Goal: Find specific page/section: Find specific page/section

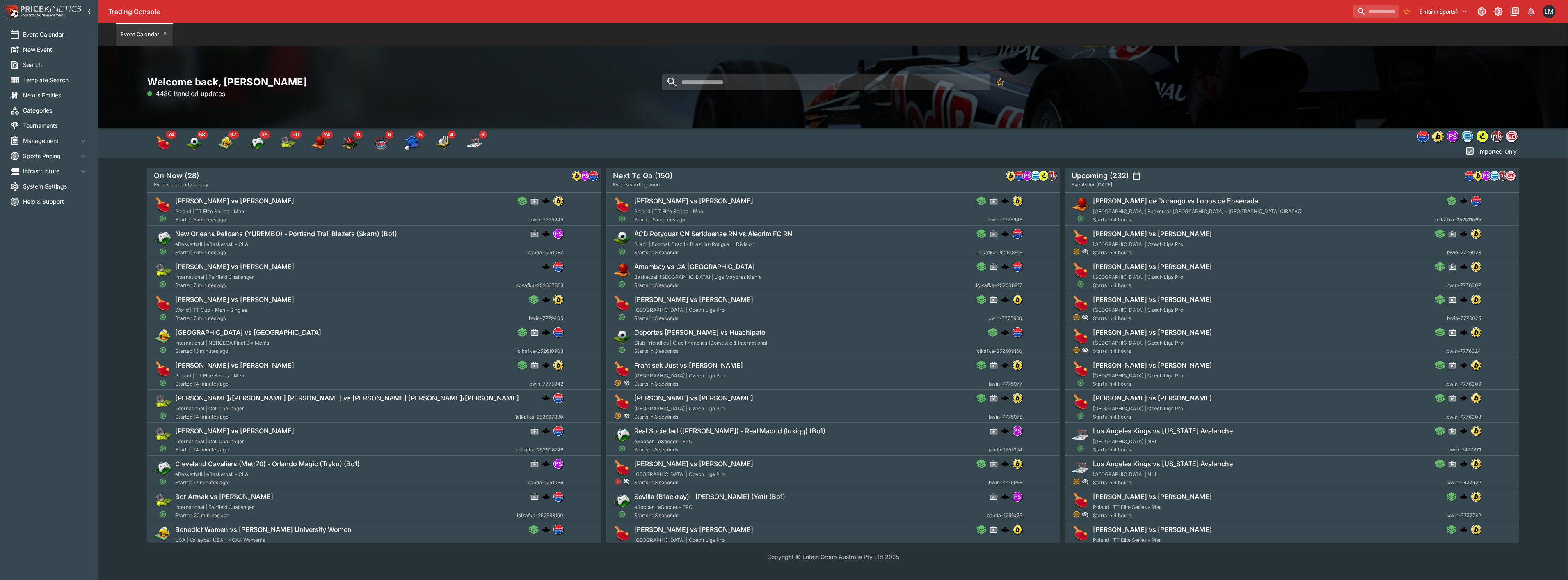
click at [52, 151] on span "Sports Pricing" at bounding box center [50, 155] width 55 height 8
click at [61, 113] on span "Categories" at bounding box center [56, 109] width 65 height 8
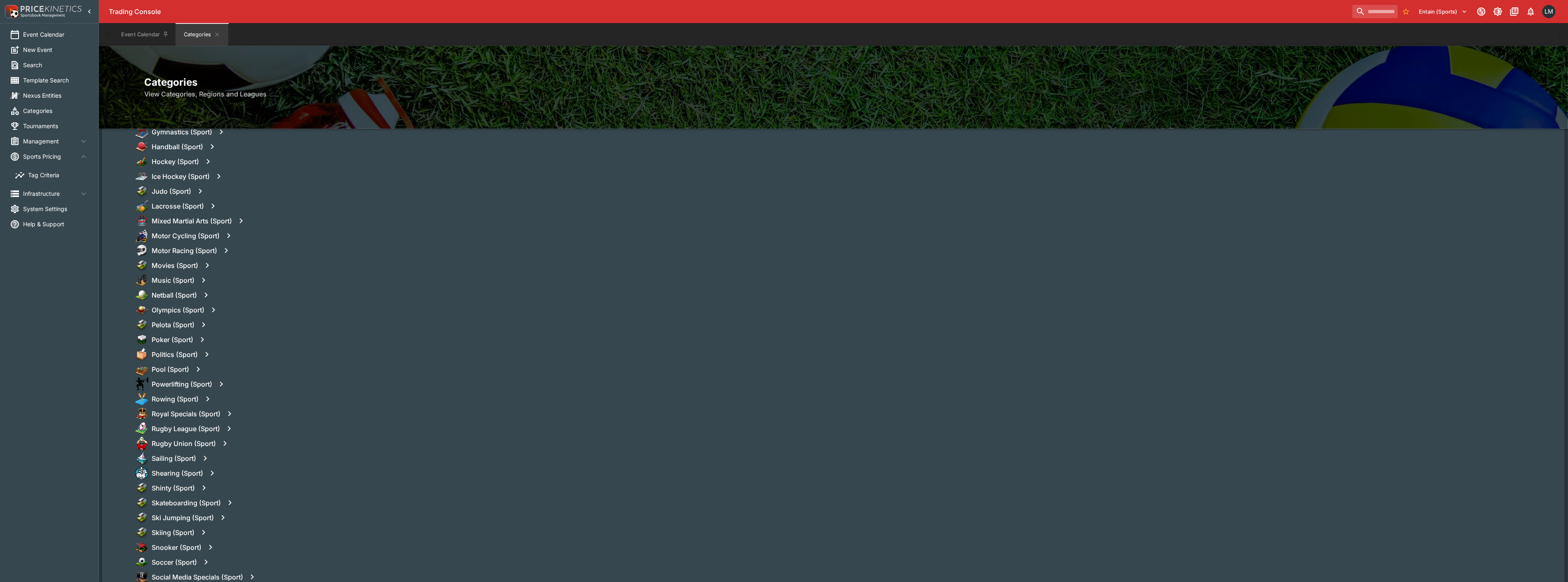
scroll to position [778, 0]
click at [203, 361] on icon "button" at bounding box center [205, 363] width 10 height 10
click at [178, 361] on h6 "Soccer (Sport)" at bounding box center [174, 363] width 45 height 8
click at [259, 388] on icon "button" at bounding box center [258, 393] width 10 height 10
click at [208, 364] on icon "button" at bounding box center [205, 363] width 10 height 10
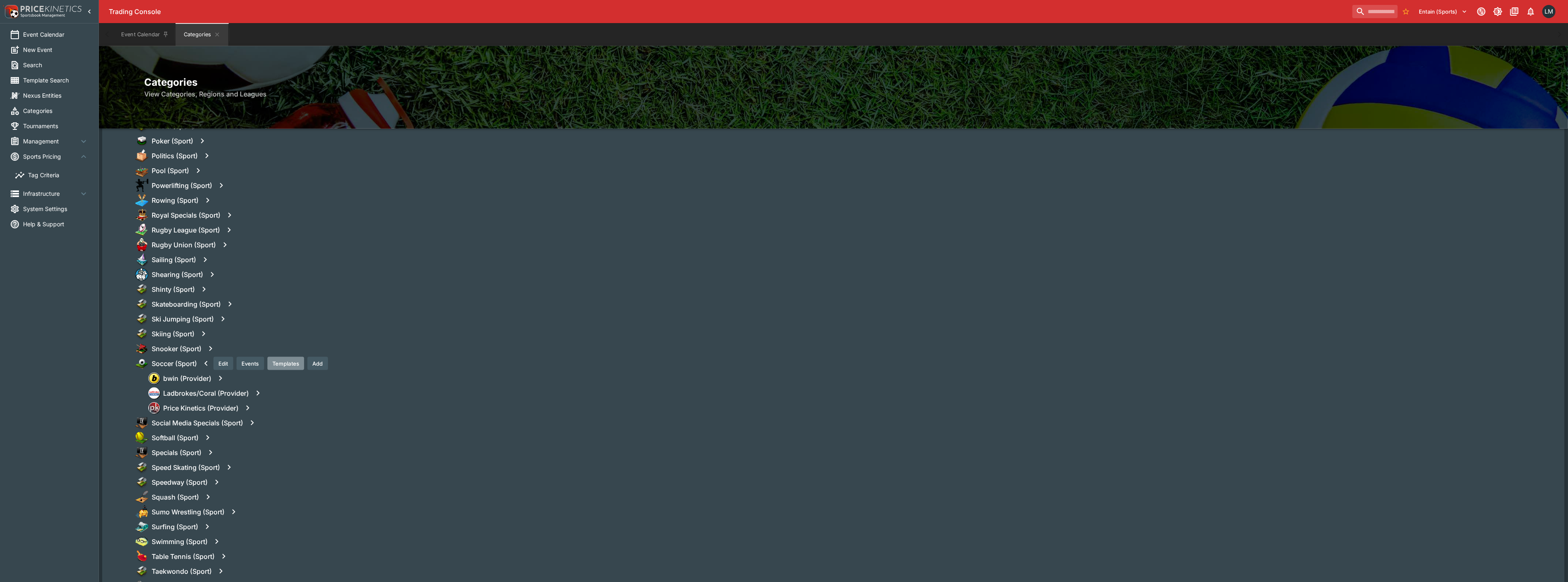
click at [288, 364] on button "Templates" at bounding box center [285, 364] width 37 height 13
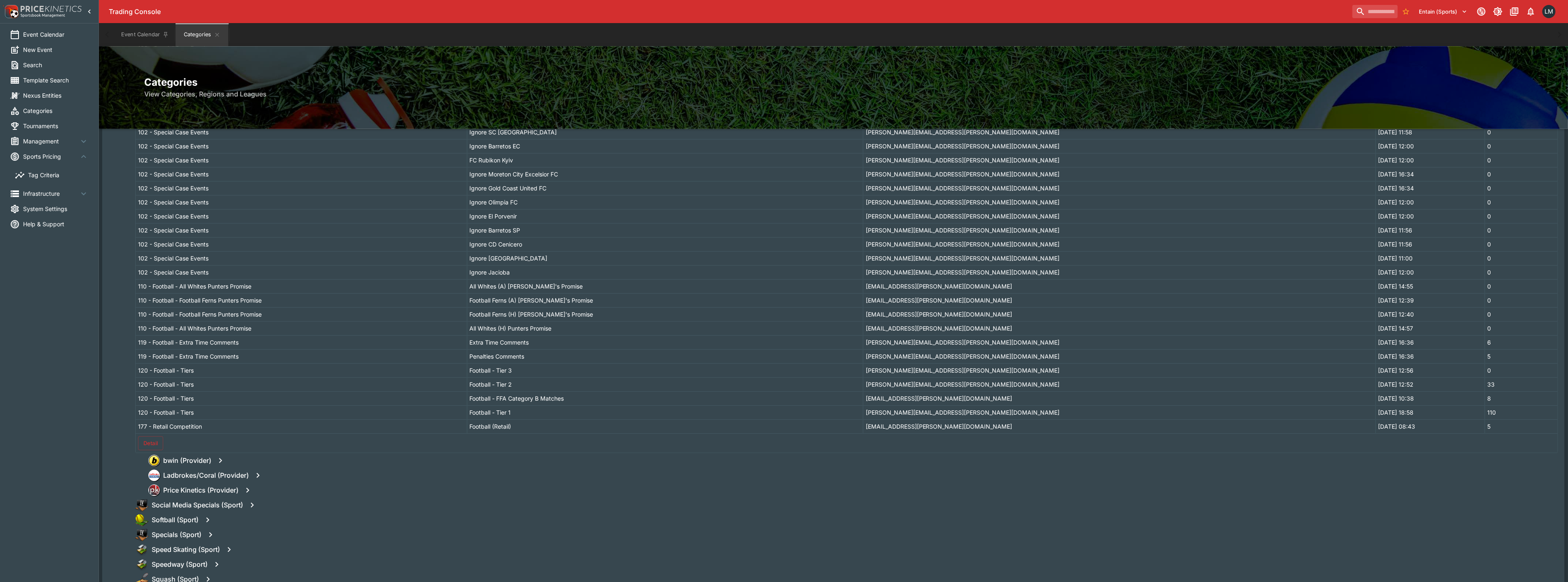
scroll to position [1694, 0]
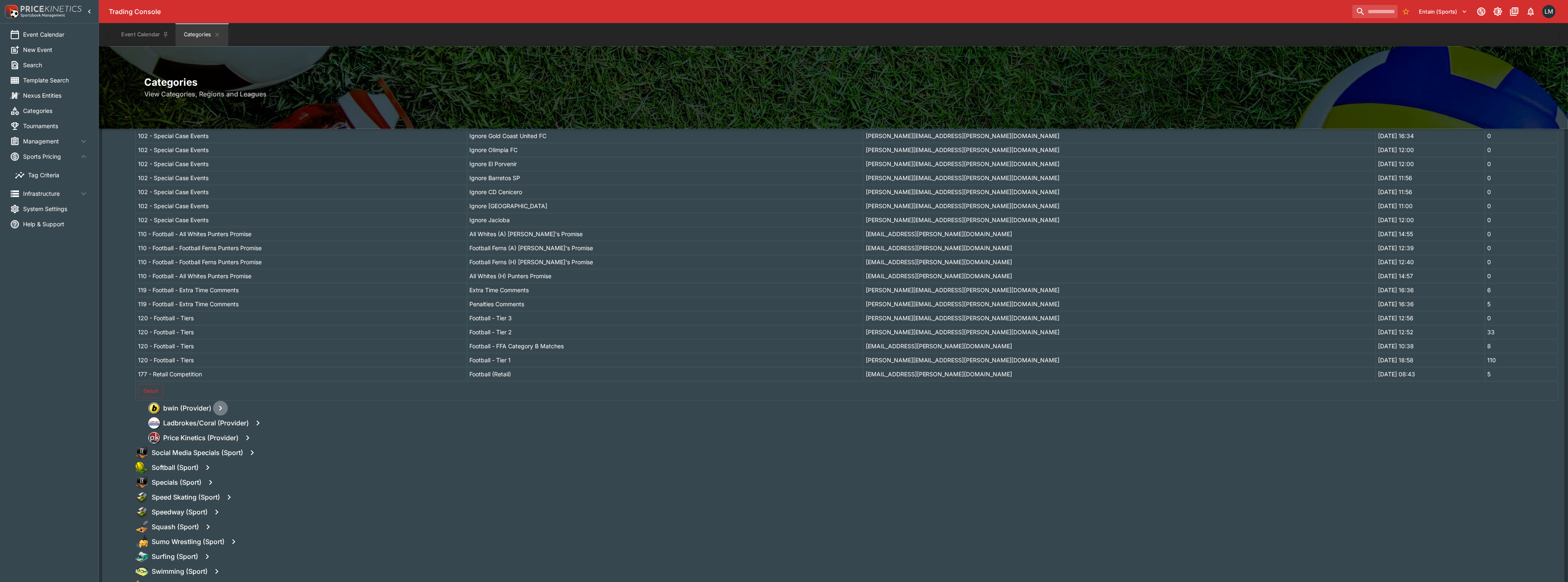
drag, startPoint x: 216, startPoint y: 407, endPoint x: 219, endPoint y: 408, distance: 3.2
click at [219, 408] on icon "button" at bounding box center [220, 408] width 10 height 10
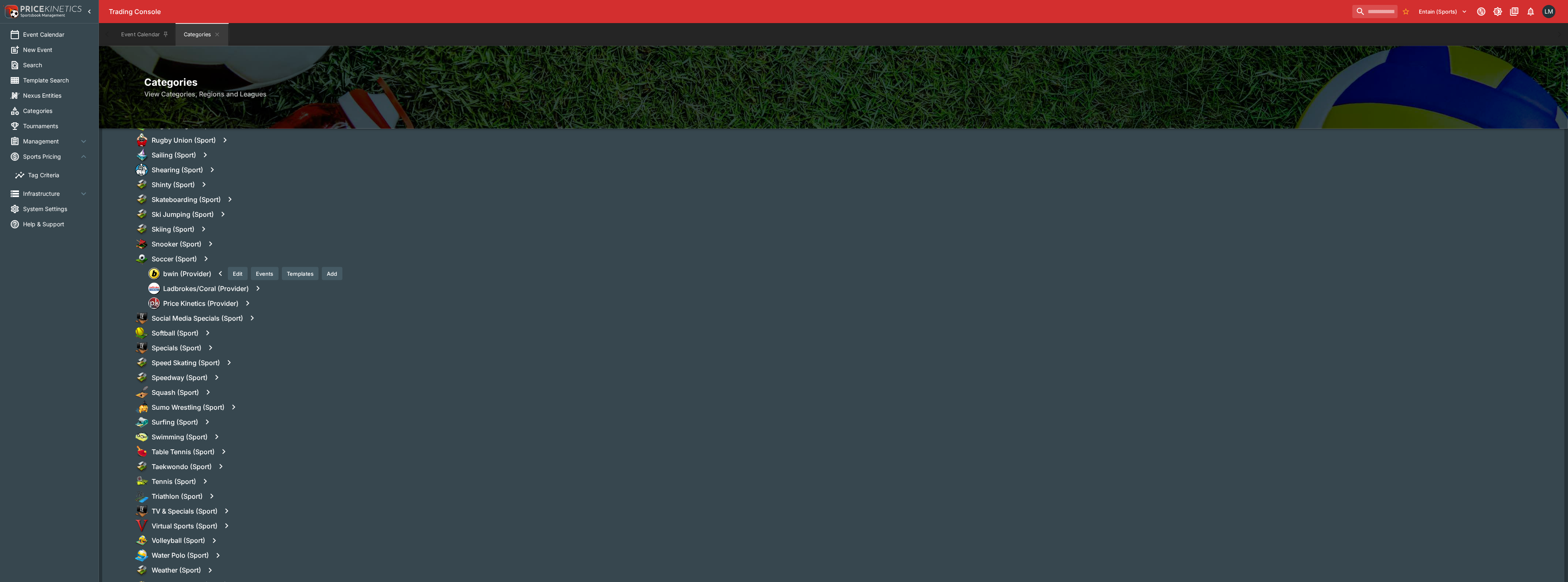
scroll to position [801, 0]
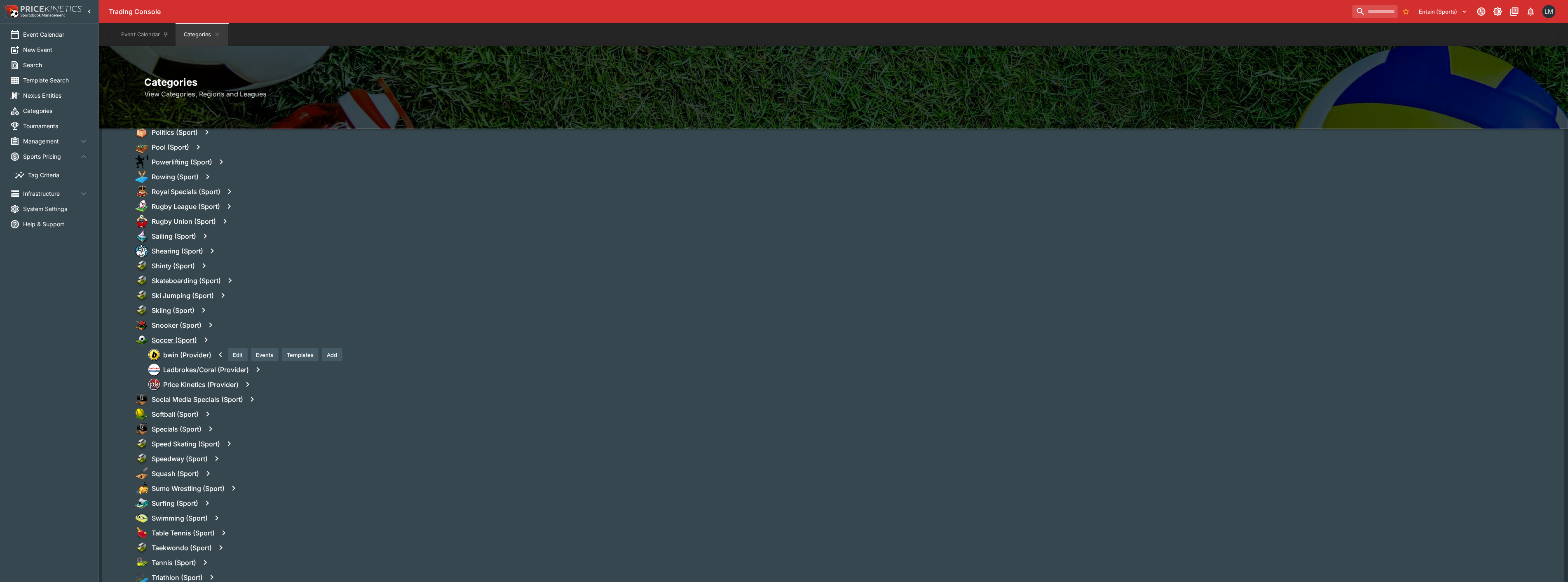
click at [190, 336] on h6 "Soccer (Sport)" at bounding box center [174, 339] width 45 height 8
click at [196, 337] on h6 "Soccer (Sport)" at bounding box center [174, 339] width 45 height 8
click at [302, 354] on button "Templates" at bounding box center [300, 354] width 37 height 13
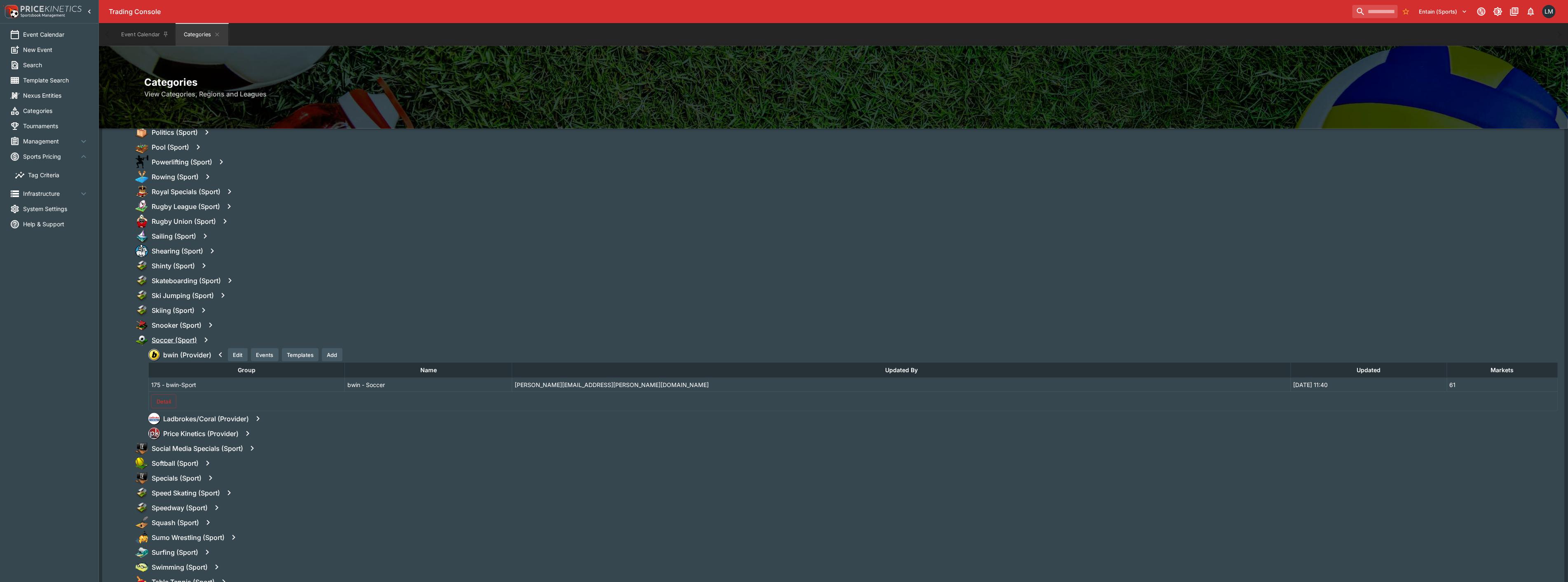
click at [190, 336] on h6 "Soccer (Sport)" at bounding box center [174, 339] width 45 height 8
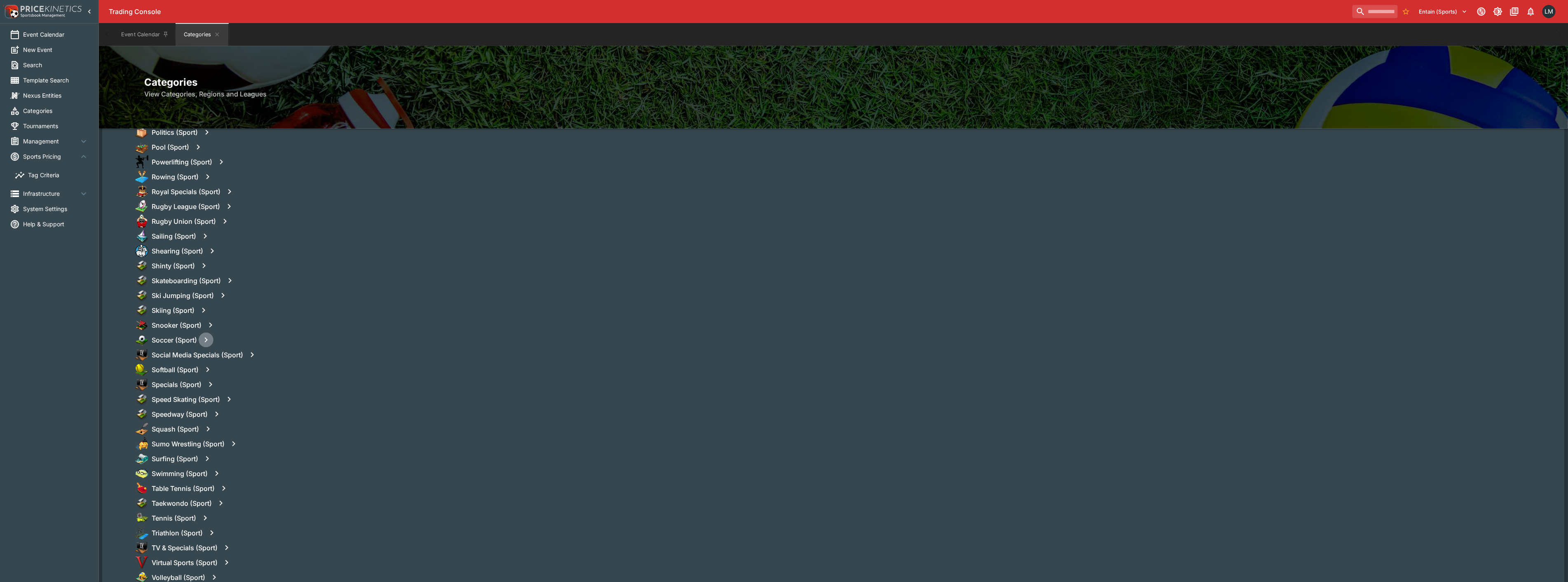
click at [212, 336] on button "button" at bounding box center [206, 340] width 15 height 15
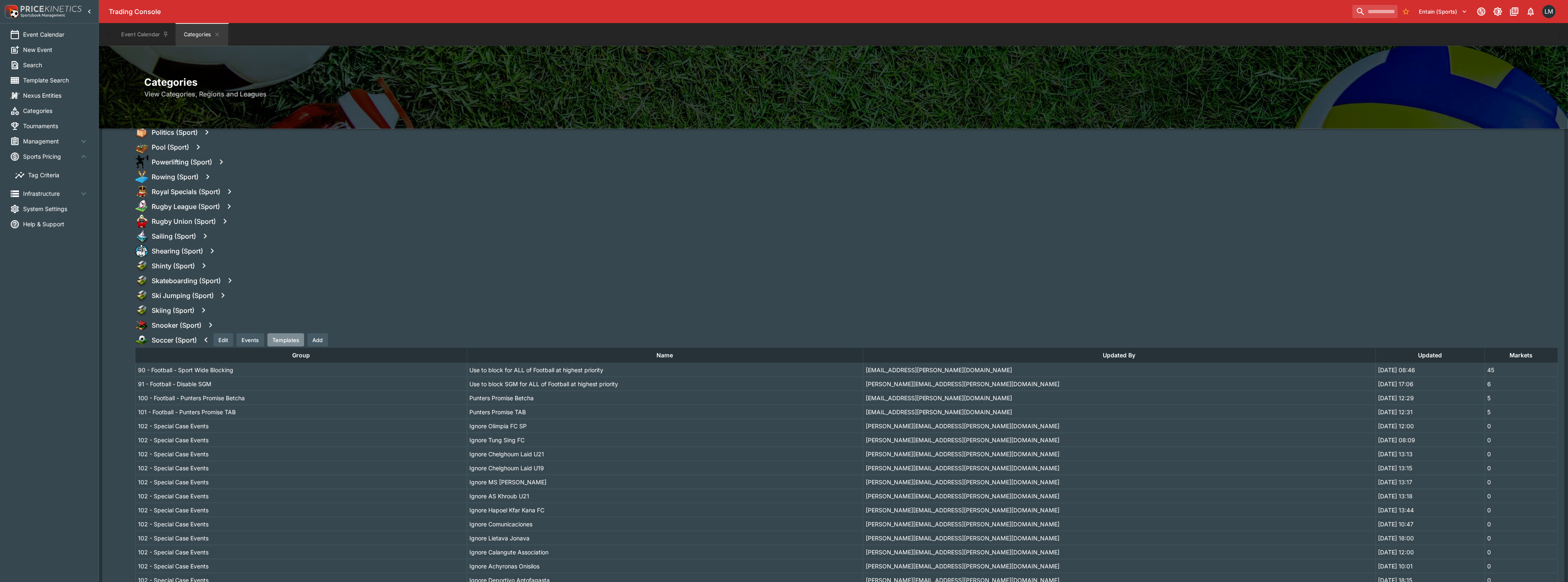
click at [294, 337] on button "Templates" at bounding box center [285, 340] width 37 height 13
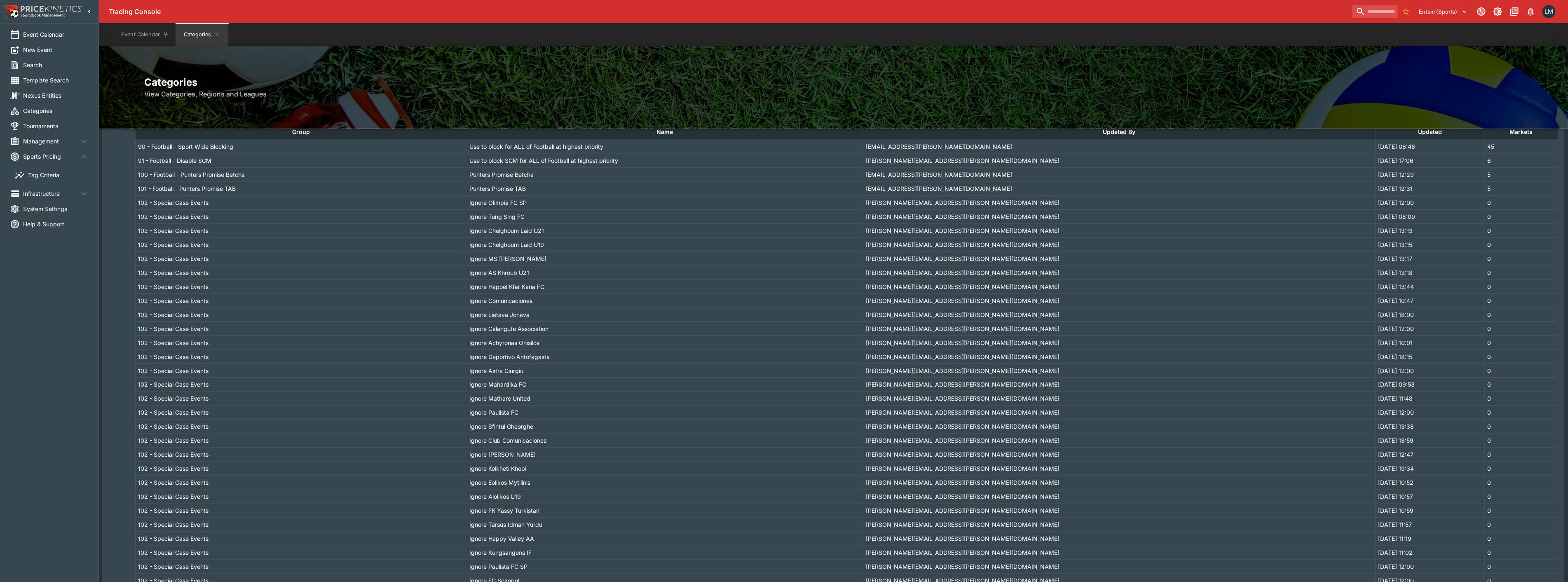
scroll to position [1122, 0]
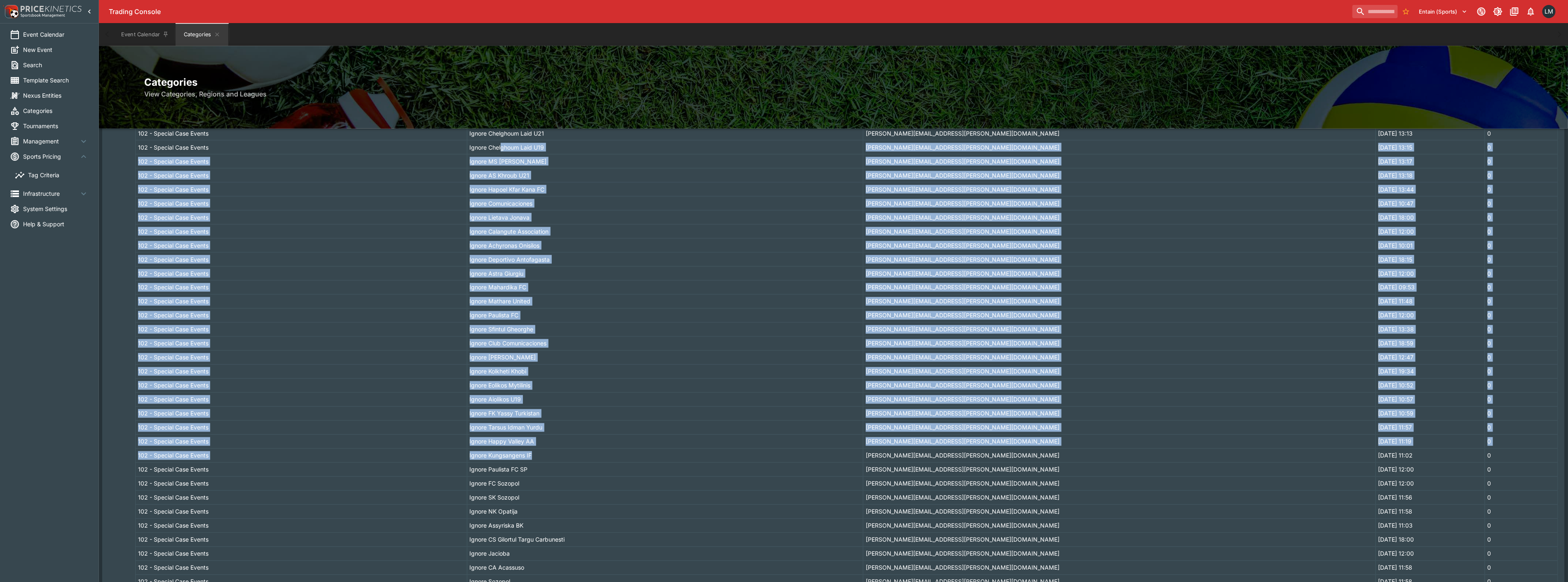
drag, startPoint x: 556, startPoint y: 158, endPoint x: 599, endPoint y: 452, distance: 297.1
click at [595, 455] on tbody "90 - Football - Sport Wide Blocking Use to block for ALL of Football at highest…" at bounding box center [847, 507] width 1423 height 930
click at [604, 445] on td "Ignore Happy Valley AA" at bounding box center [665, 441] width 396 height 14
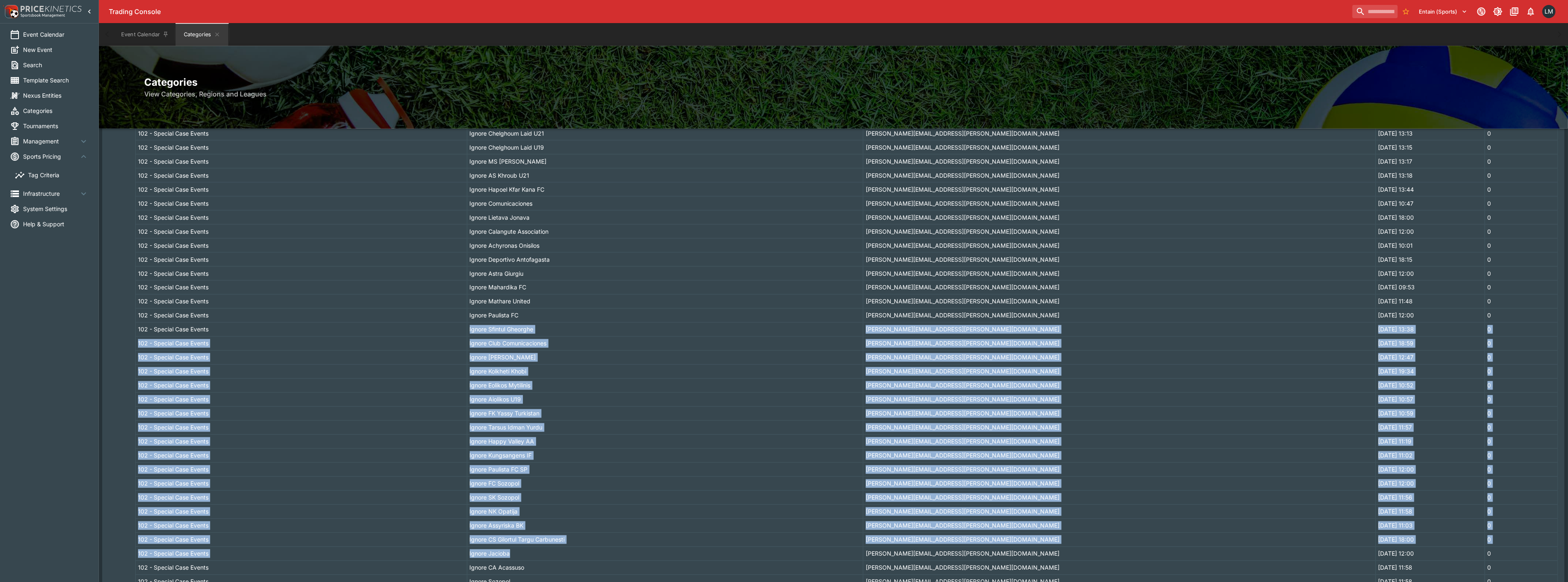
drag, startPoint x: 614, startPoint y: 560, endPoint x: 534, endPoint y: 318, distance: 254.9
click at [525, 319] on tbody "90 - Football - Sport Wide Blocking Use to block for ALL of Football at highest…" at bounding box center [847, 507] width 1423 height 930
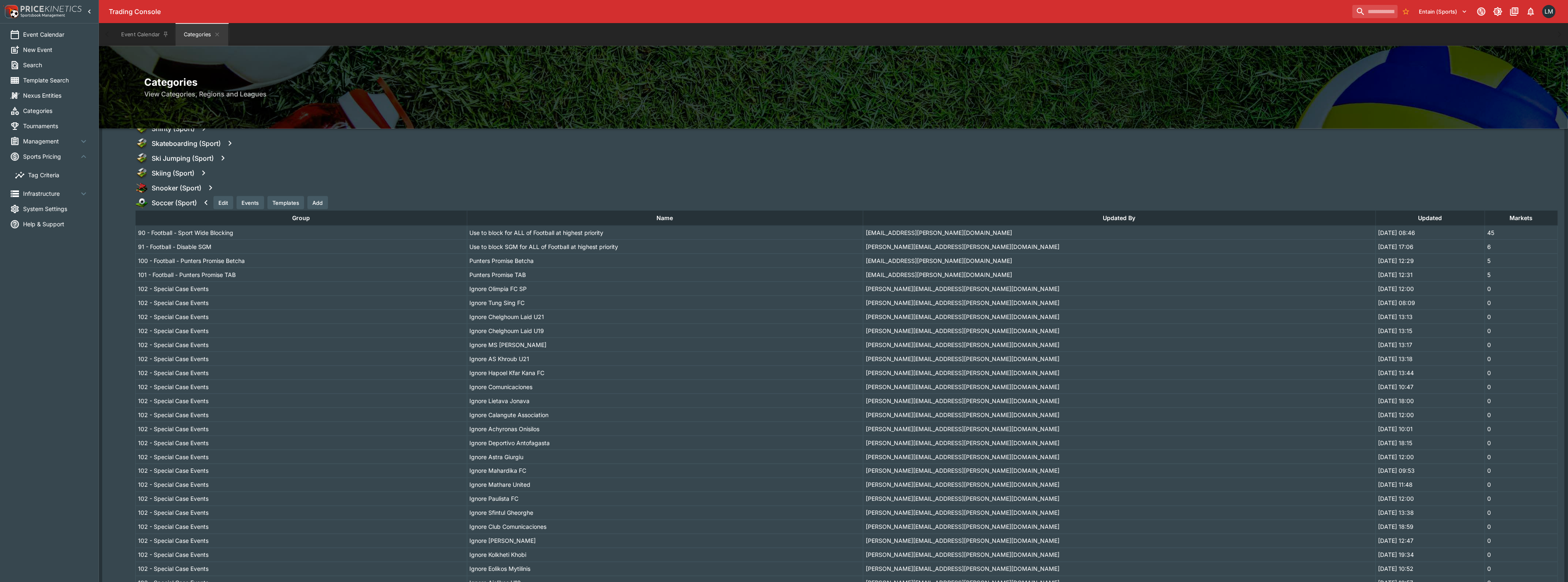
click at [16, 314] on div "Event Calendar New Event Search Template Search Nexus Entities Categories Tourn…" at bounding box center [49, 291] width 98 height 582
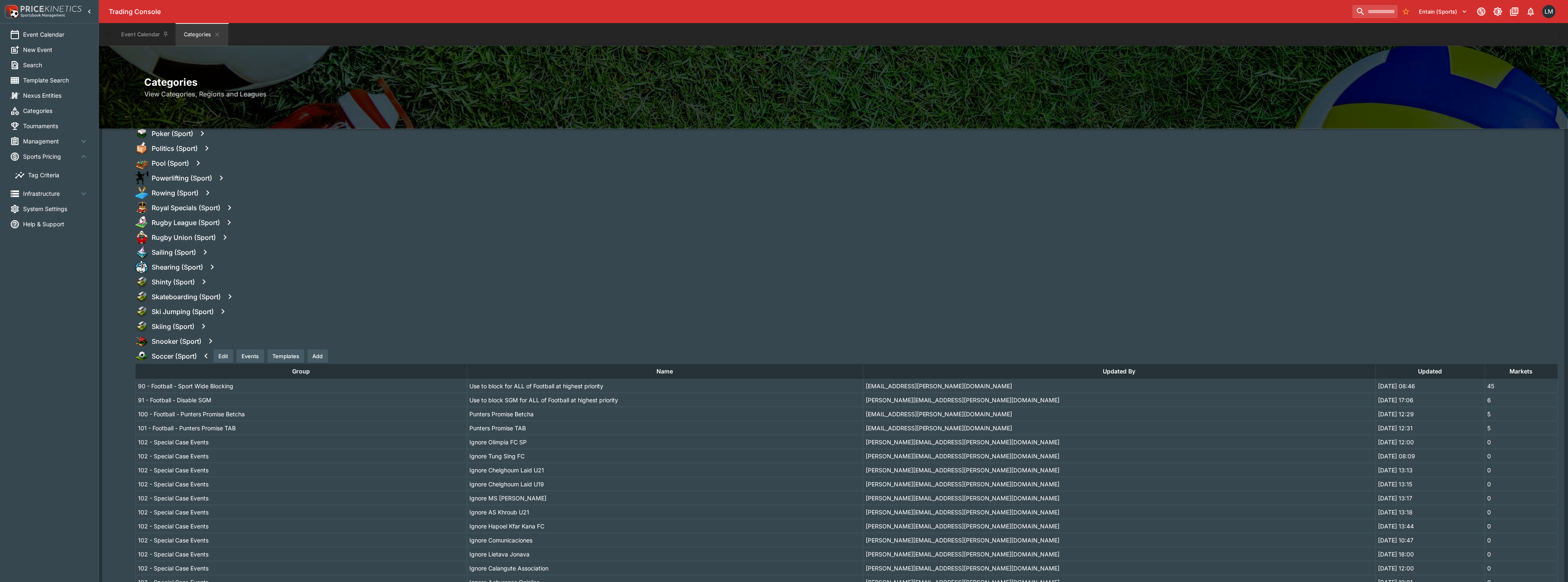
scroll to position [801, 0]
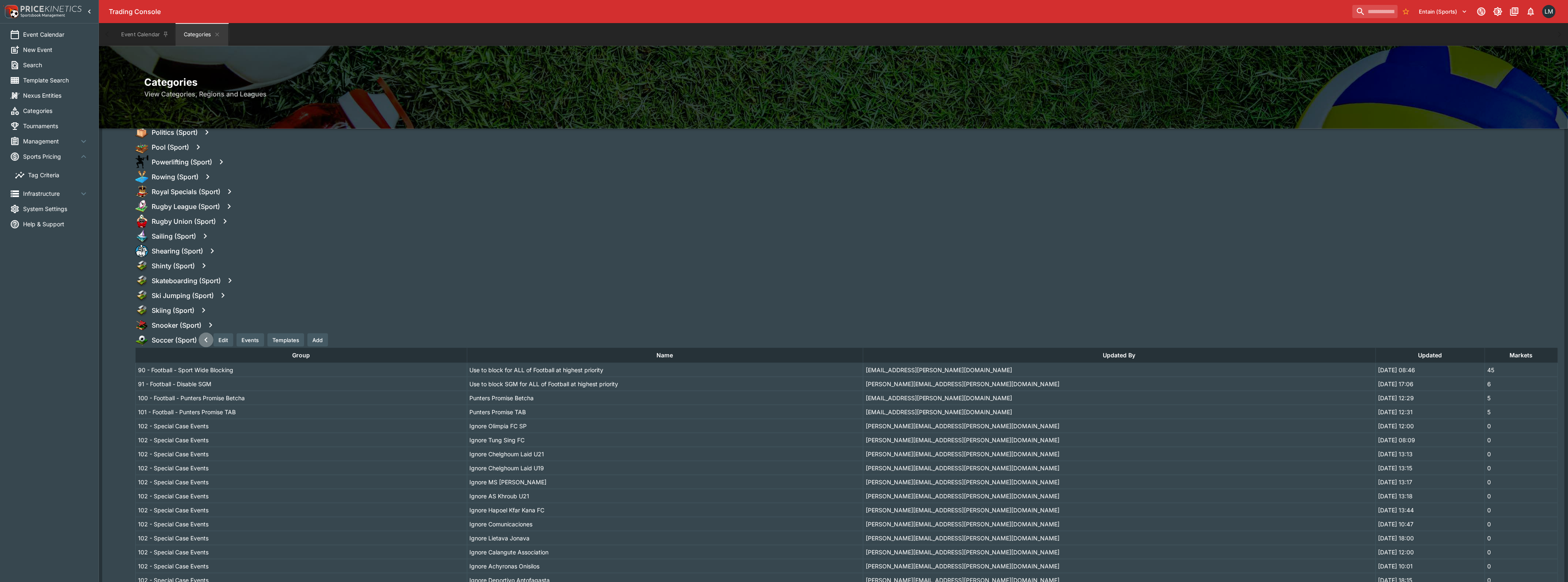
click at [206, 342] on icon "button" at bounding box center [205, 339] width 10 height 10
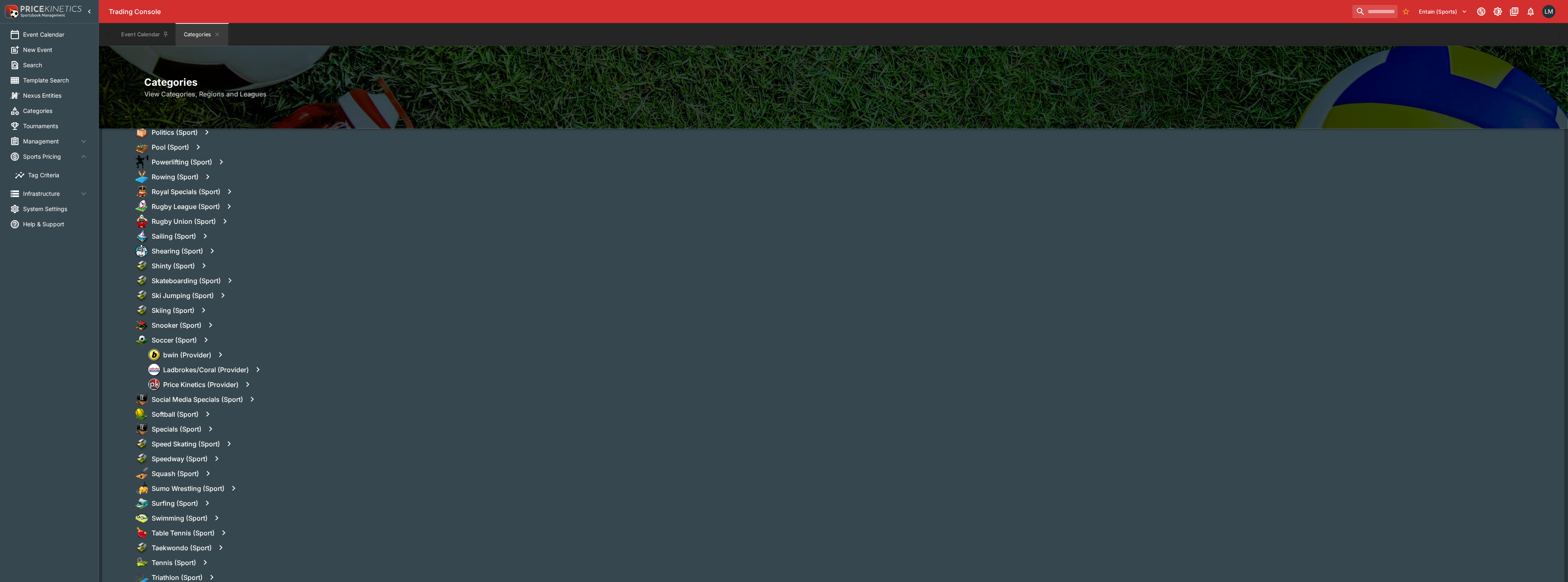
click at [207, 339] on icon "button" at bounding box center [205, 339] width 3 height 5
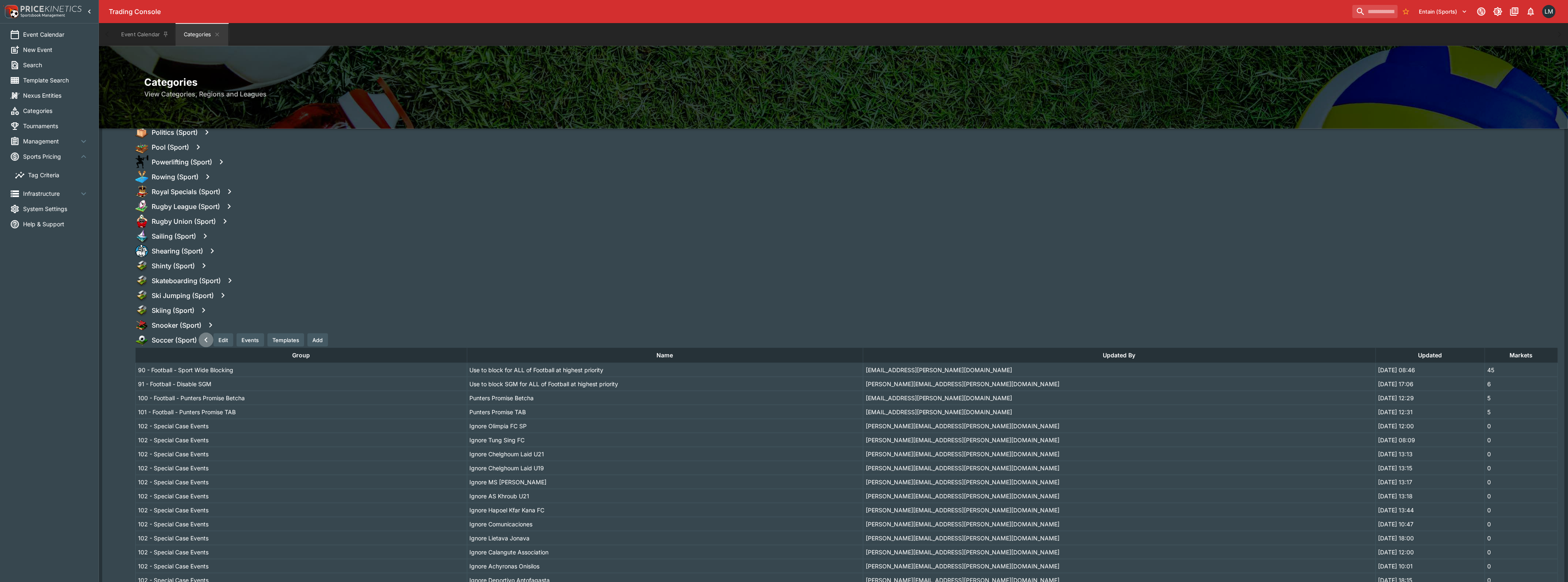
click at [207, 339] on icon "button" at bounding box center [205, 339] width 10 height 10
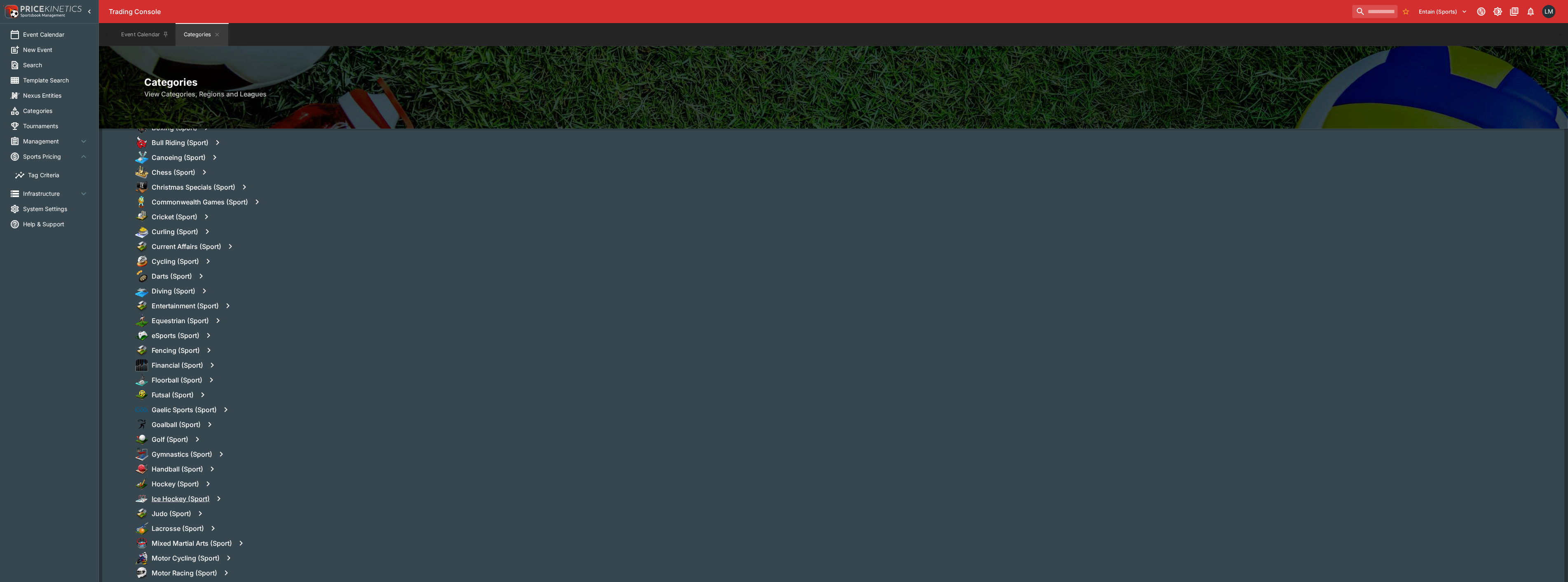
scroll to position [160, 0]
